Goal: Transaction & Acquisition: Purchase product/service

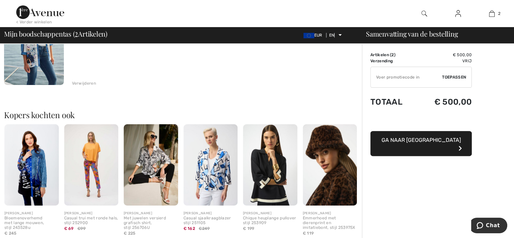
scroll to position [202, 0]
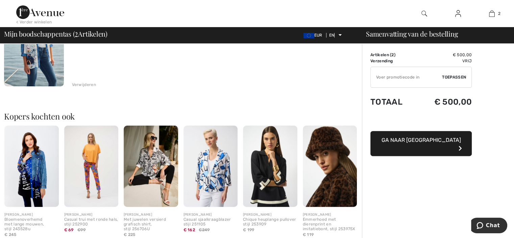
click at [153, 158] on img at bounding box center [151, 165] width 54 height 81
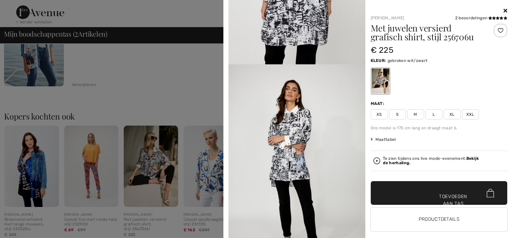
scroll to position [587, 0]
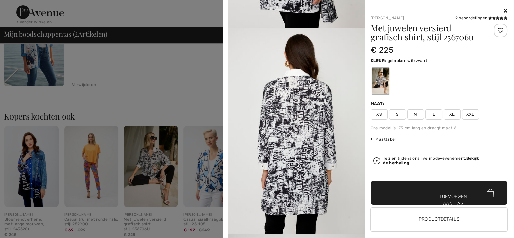
click at [504, 10] on icon at bounding box center [506, 10] width 4 height 5
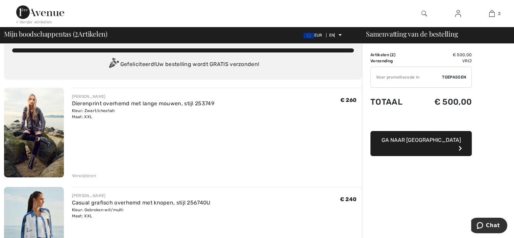
scroll to position [0, 0]
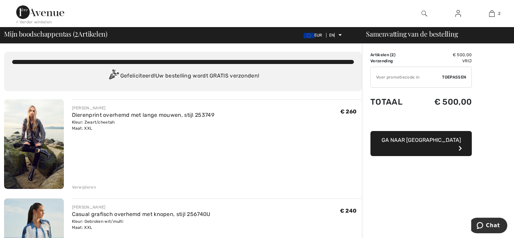
click at [412, 137] on font "Ga naar [GEOGRAPHIC_DATA]" at bounding box center [421, 140] width 79 height 6
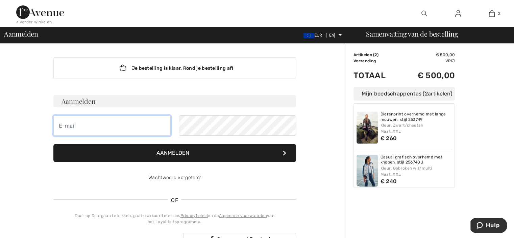
click at [77, 125] on input "email" at bounding box center [111, 125] width 117 height 20
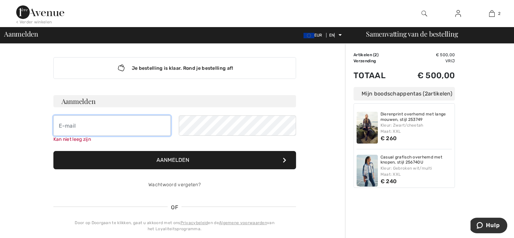
click at [88, 129] on input "email" at bounding box center [111, 125] width 117 height 20
type input "[EMAIL_ADDRESS][DOMAIN_NAME]"
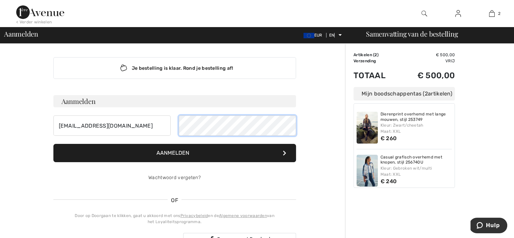
click at [53, 144] on button "Aanmelden" at bounding box center [174, 153] width 243 height 18
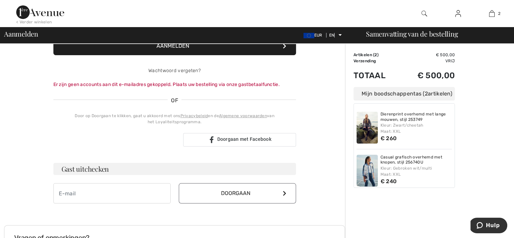
scroll to position [101, 0]
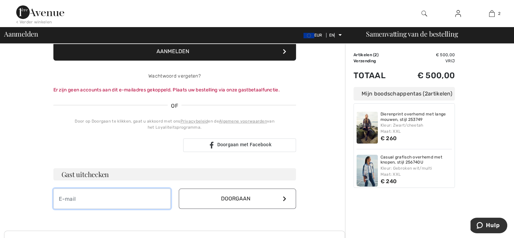
click at [112, 196] on input "email" at bounding box center [111, 198] width 117 height 20
type input "[EMAIL_ADDRESS][DOMAIN_NAME]"
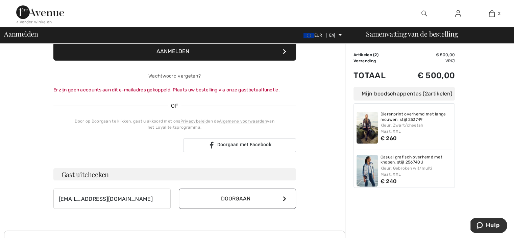
click at [220, 197] on button "Doorgaan" at bounding box center [237, 198] width 117 height 20
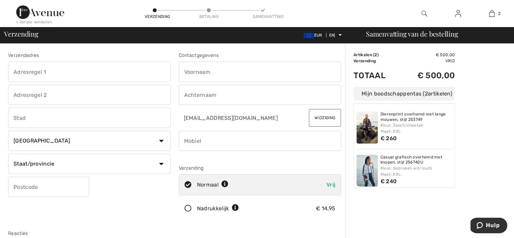
drag, startPoint x: 0, startPoint y: 0, endPoint x: 56, endPoint y: 69, distance: 89.0
click at [56, 69] on input "text" at bounding box center [89, 72] width 163 height 20
type input "[PERSON_NAME]"
type input "5"
type input "Vinkel"
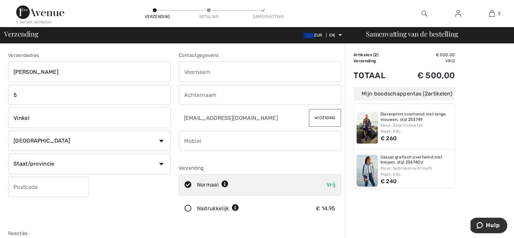
select select "NL"
type input "5382 JJ"
type input "Ariena Anna"
type input "van den Elzen"
type input "0619011914"
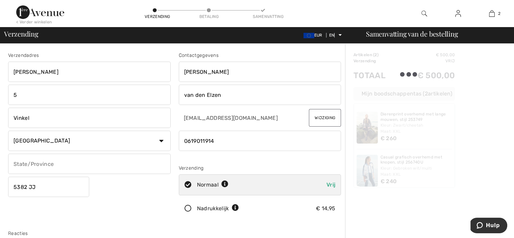
type input "5382JJ"
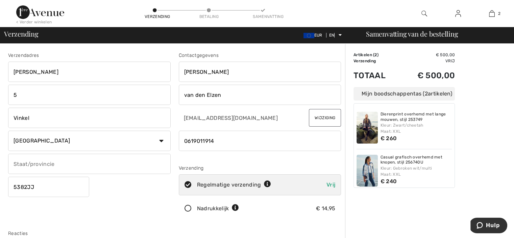
click at [59, 161] on input "text" at bounding box center [89, 164] width 163 height 20
type input "Noord Brabant"
drag, startPoint x: 223, startPoint y: 143, endPoint x: 193, endPoint y: 146, distance: 30.2
click at [193, 146] on input "phone" at bounding box center [260, 141] width 163 height 20
type input "0617876144"
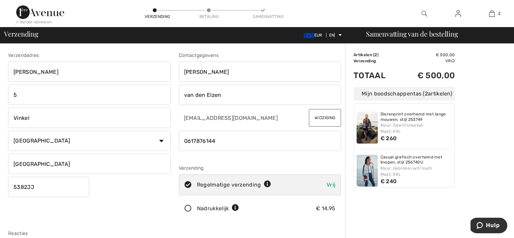
click at [156, 226] on div "Verzendadres Van Rijckevorselweg 5 Vinkel Land Canada Verenigde Staten Afghanis…" at bounding box center [174, 182] width 341 height 293
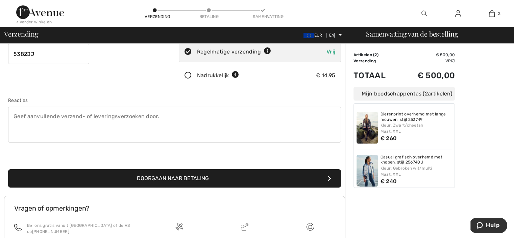
scroll to position [135, 0]
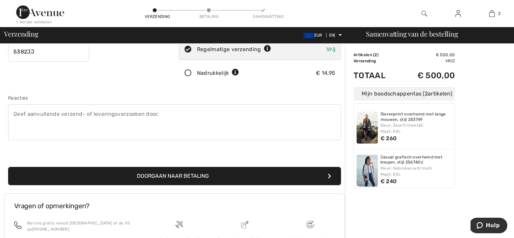
click at [36, 119] on textarea at bounding box center [174, 122] width 333 height 36
type textarea "zet maar in de garage"
click at [169, 175] on font "Doorgaan naar betaling" at bounding box center [173, 175] width 72 height 6
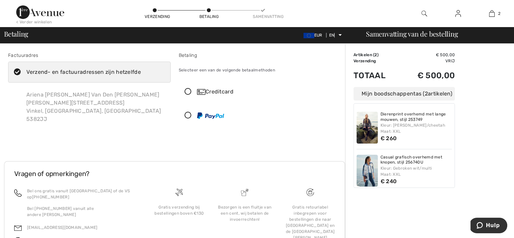
click at [199, 88] on div "Creditcard" at bounding box center [266, 92] width 139 height 8
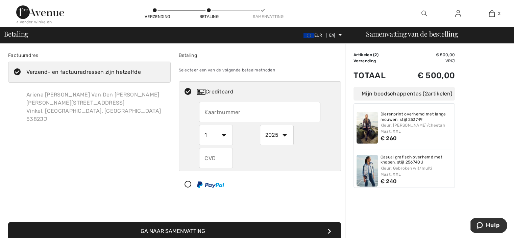
click at [229, 109] on input "text" at bounding box center [259, 112] width 121 height 20
click at [245, 115] on input "text" at bounding box center [259, 112] width 121 height 20
